Goal: Task Accomplishment & Management: Use online tool/utility

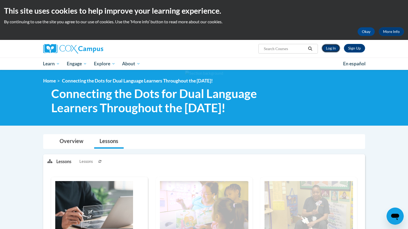
click at [325, 46] on link "Log In" at bounding box center [330, 48] width 18 height 9
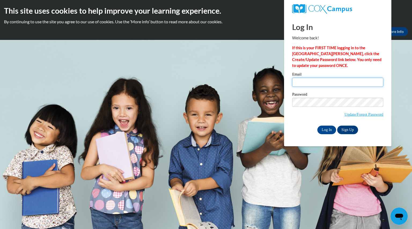
type input "teri.hart@hotmail.com"
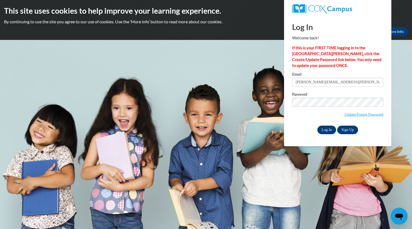
click at [326, 131] on input "Log In" at bounding box center [326, 130] width 19 height 9
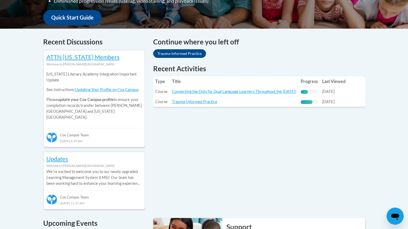
scroll to position [217, 0]
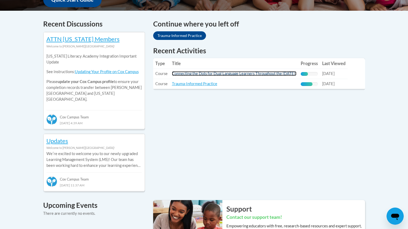
click at [219, 74] on link "Connecting the Dots for Dual Language Learners Throughout the [DATE]!" at bounding box center [234, 73] width 124 height 5
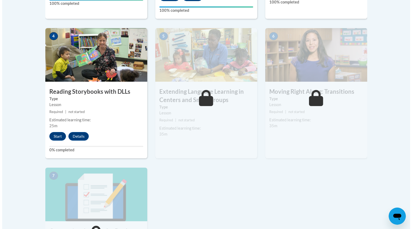
scroll to position [324, 0]
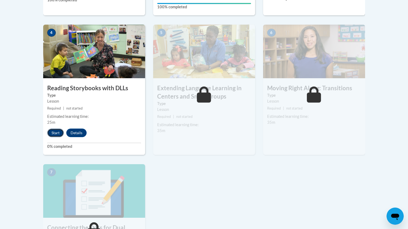
click at [54, 133] on button "Start" at bounding box center [55, 133] width 17 height 9
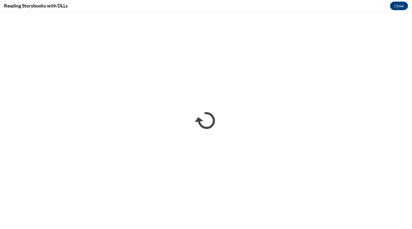
scroll to position [0, 0]
